Goal: Information Seeking & Learning: Learn about a topic

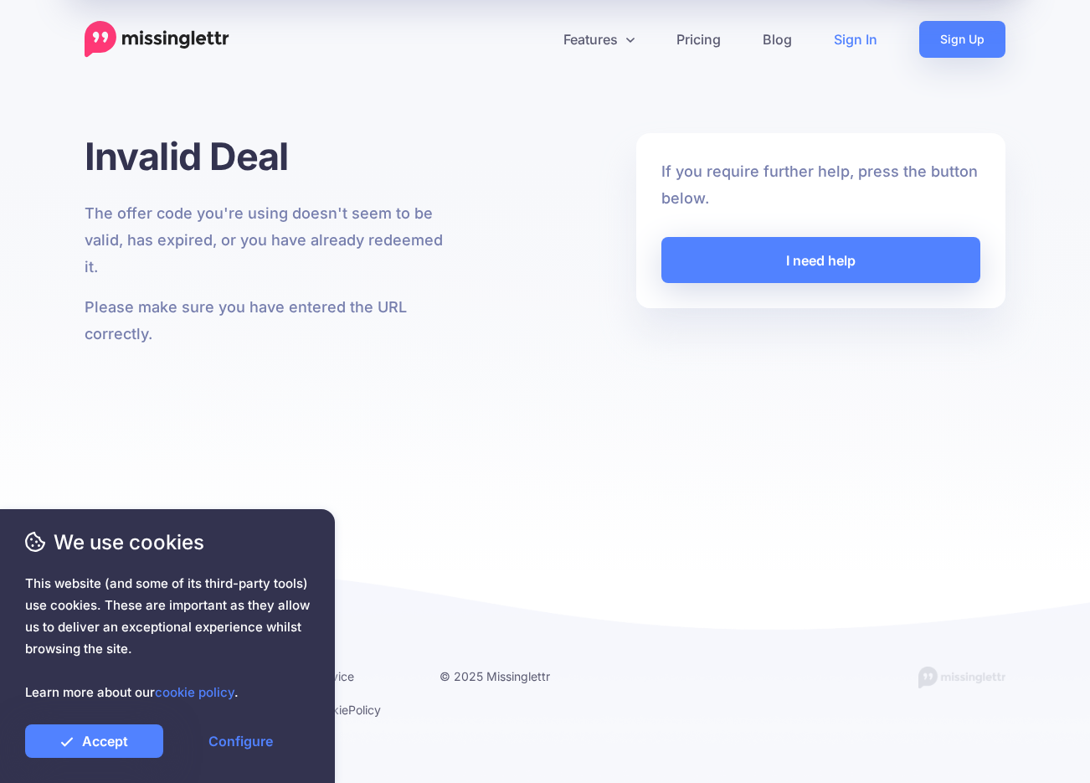
click at [856, 40] on link "Sign In" at bounding box center [855, 39] width 85 height 37
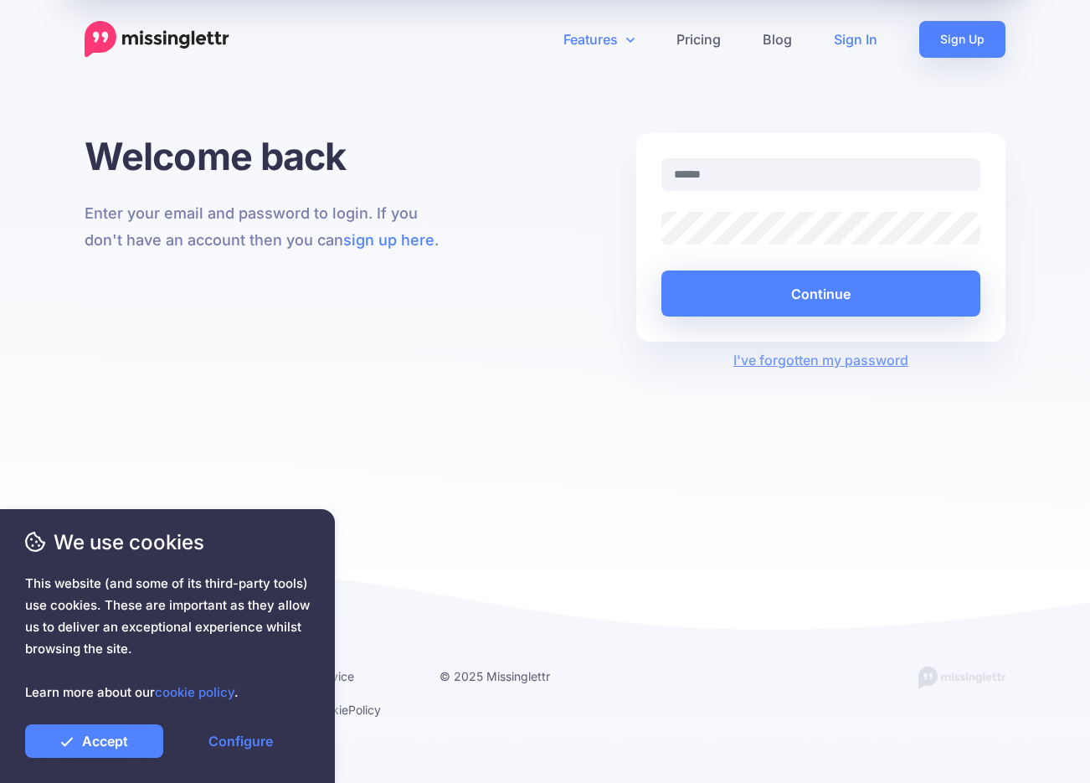
click at [589, 45] on link "Features" at bounding box center [599, 39] width 113 height 37
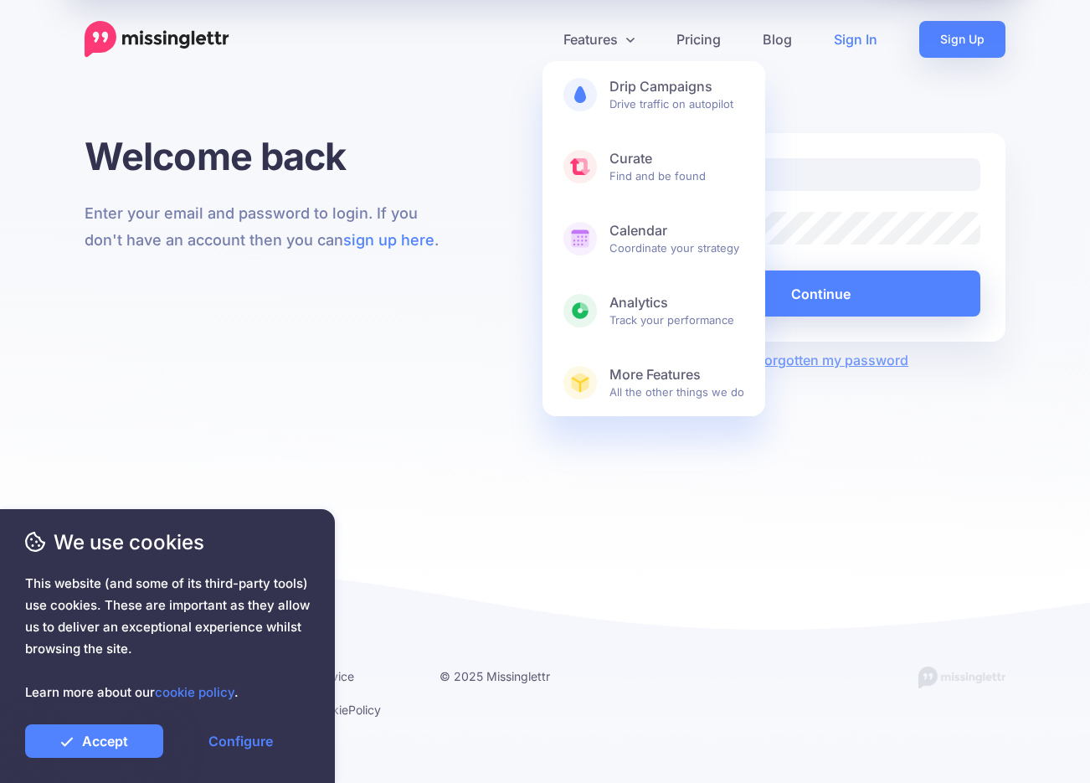
click at [146, 35] on img at bounding box center [157, 39] width 145 height 37
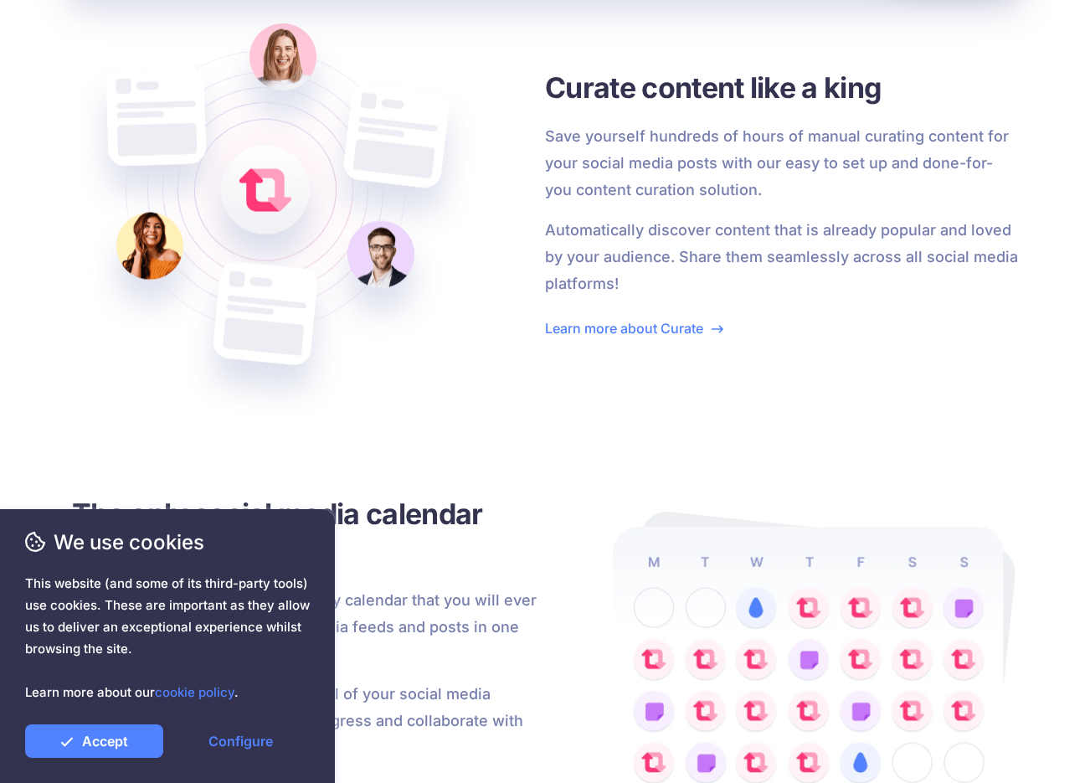
scroll to position [2511, 0]
click at [133, 737] on link "Accept" at bounding box center [94, 740] width 138 height 33
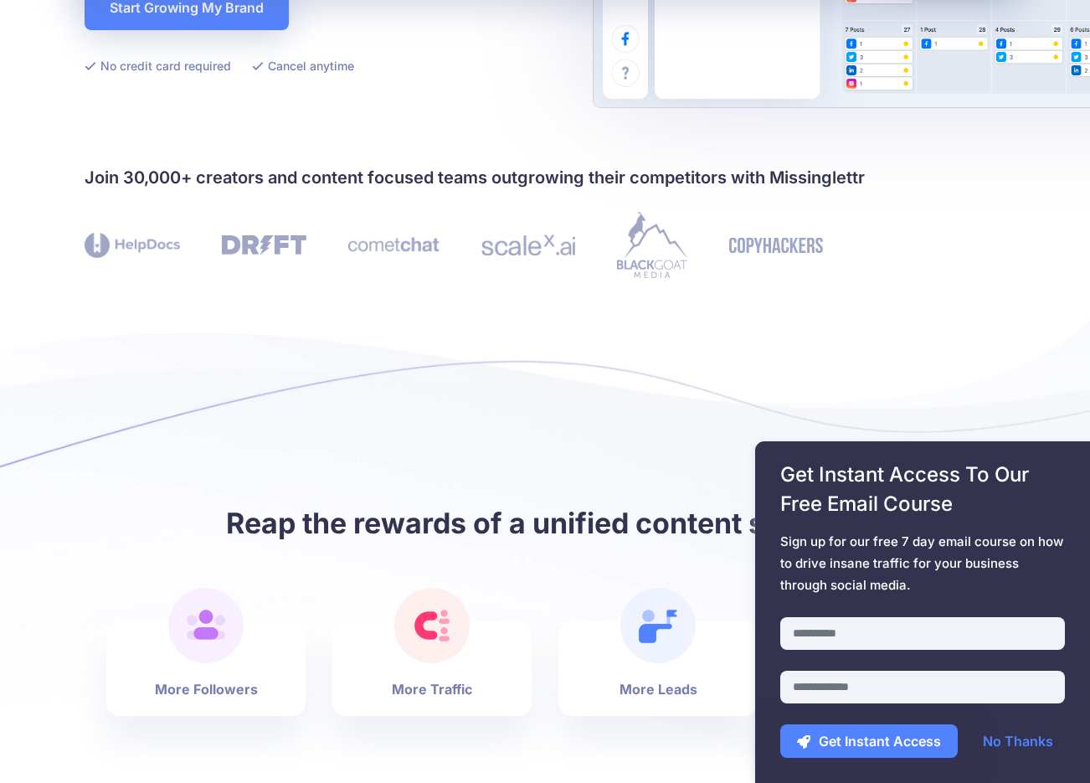
scroll to position [0, 0]
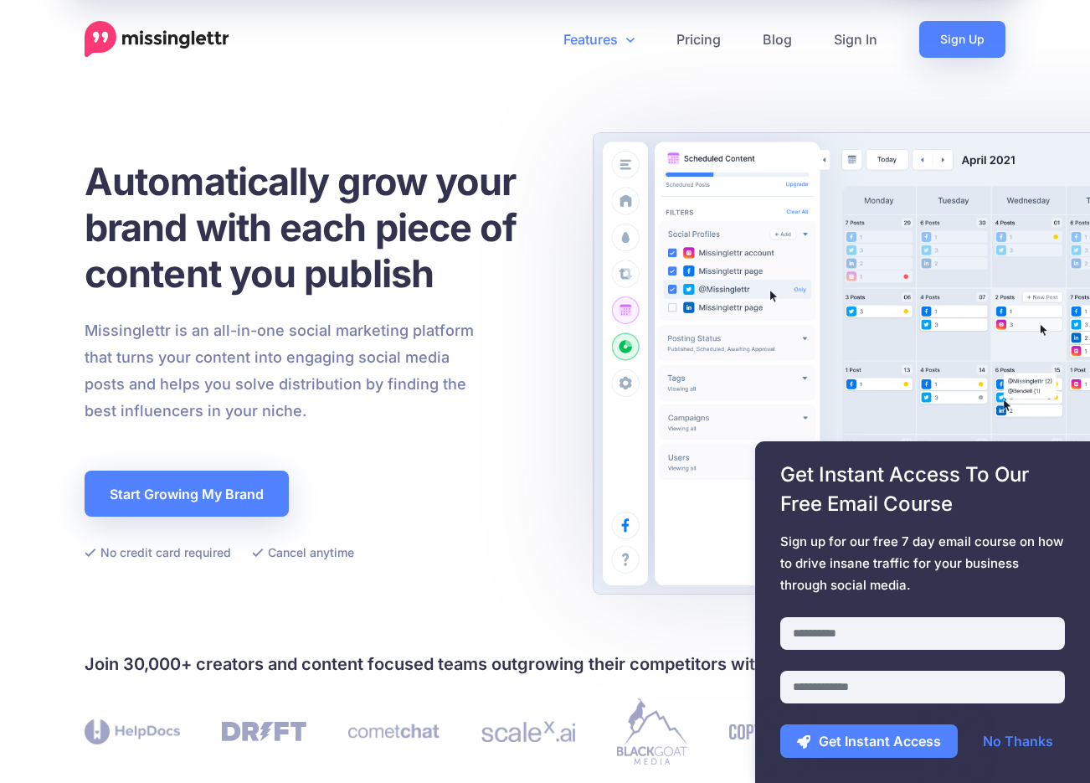
click at [579, 47] on link "Features" at bounding box center [599, 39] width 113 height 37
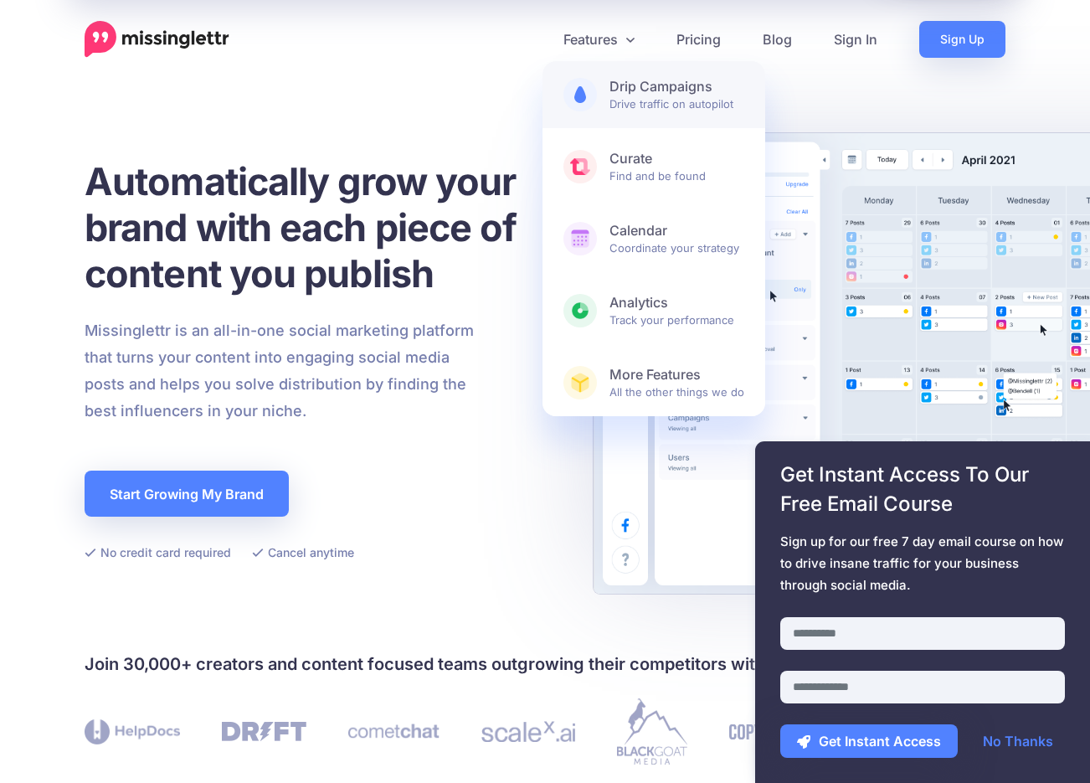
click at [645, 104] on span "Drip Campaigns Drive traffic on autopilot" at bounding box center [677, 94] width 135 height 33
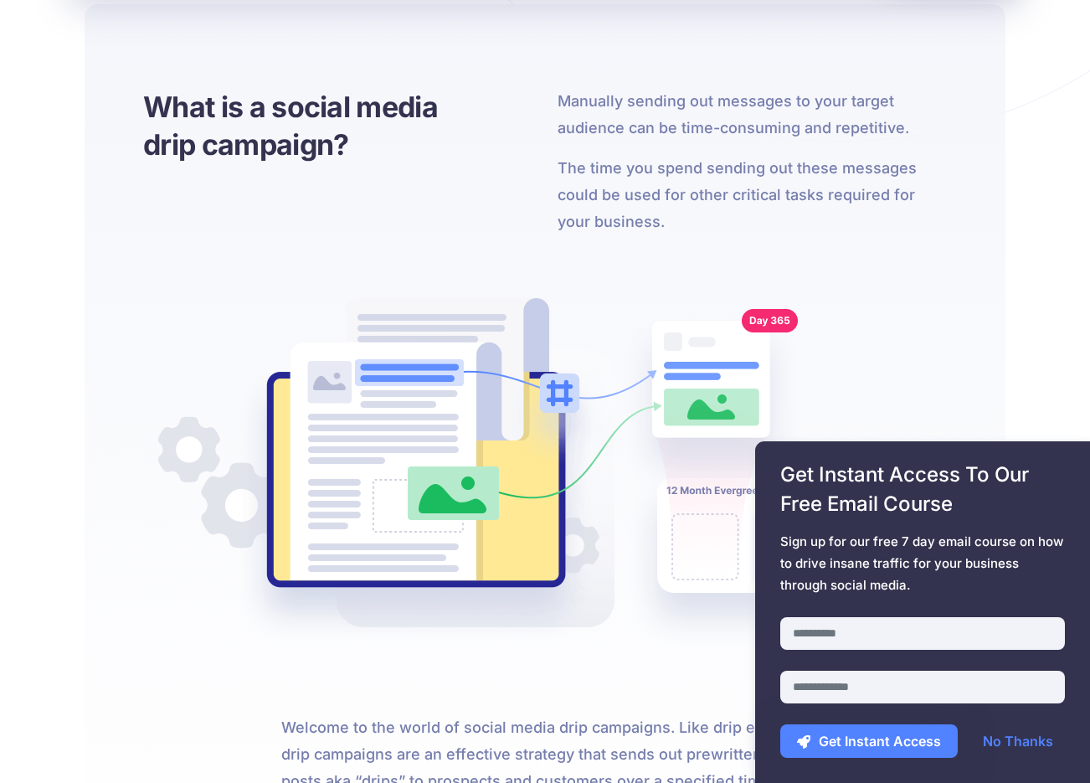
scroll to position [696, 0]
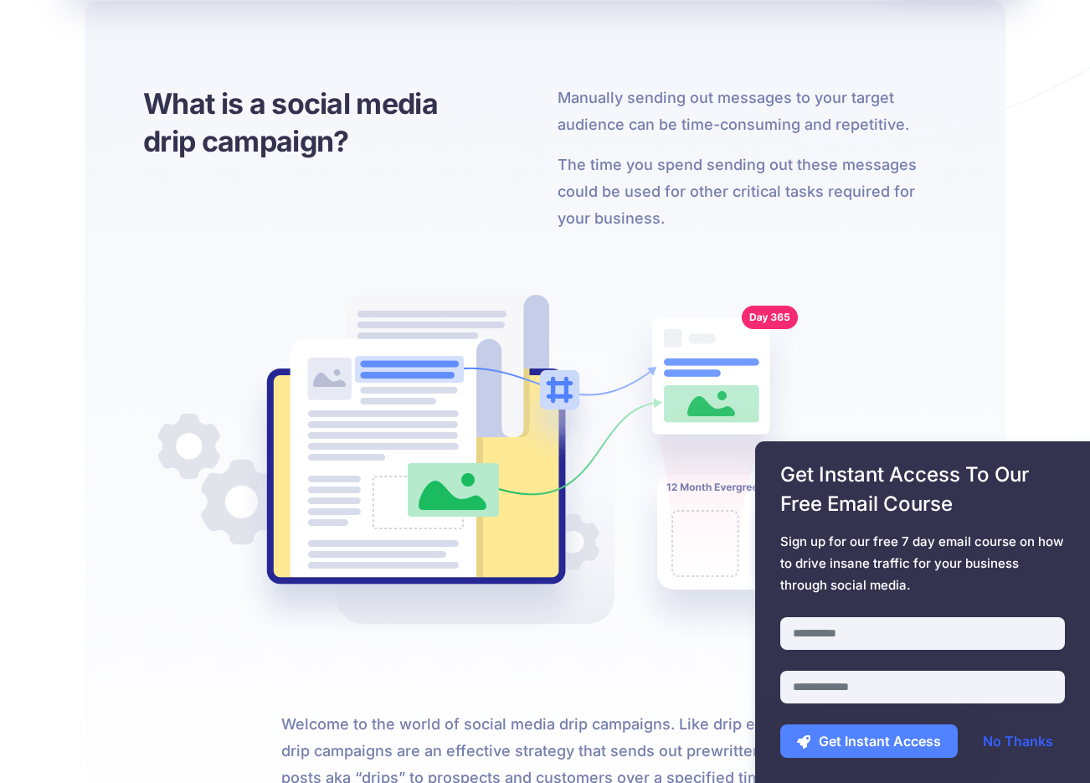
click at [1007, 740] on link "No Thanks" at bounding box center [1018, 740] width 104 height 33
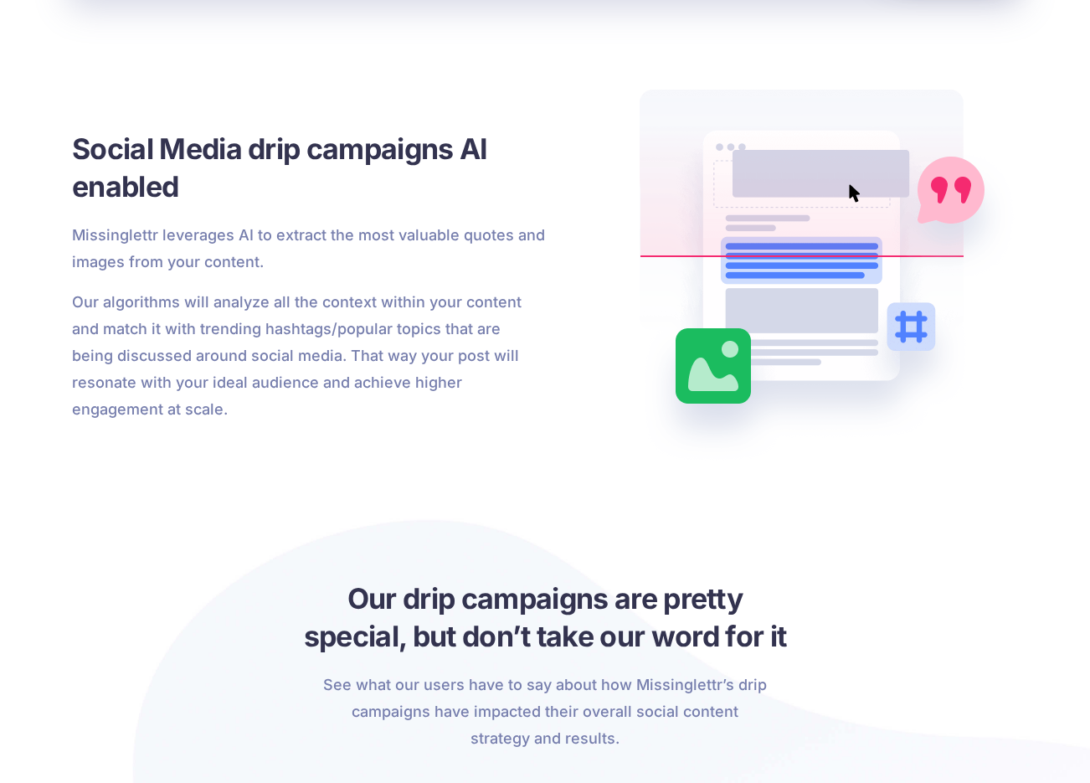
scroll to position [2454, 0]
